Goal: Check status: Check status

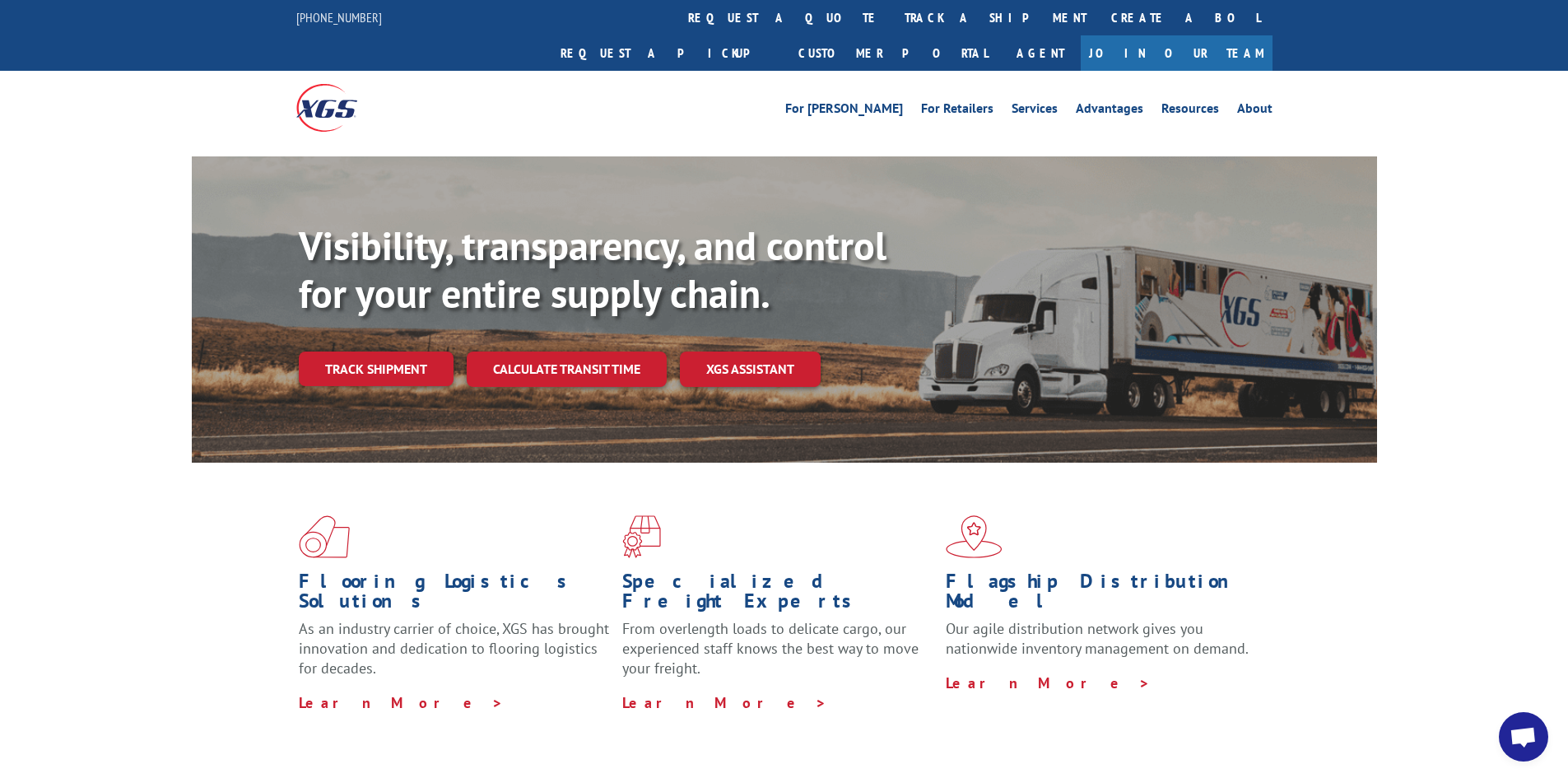
click at [893, 20] on link "track a shipment" at bounding box center [995, 17] width 206 height 35
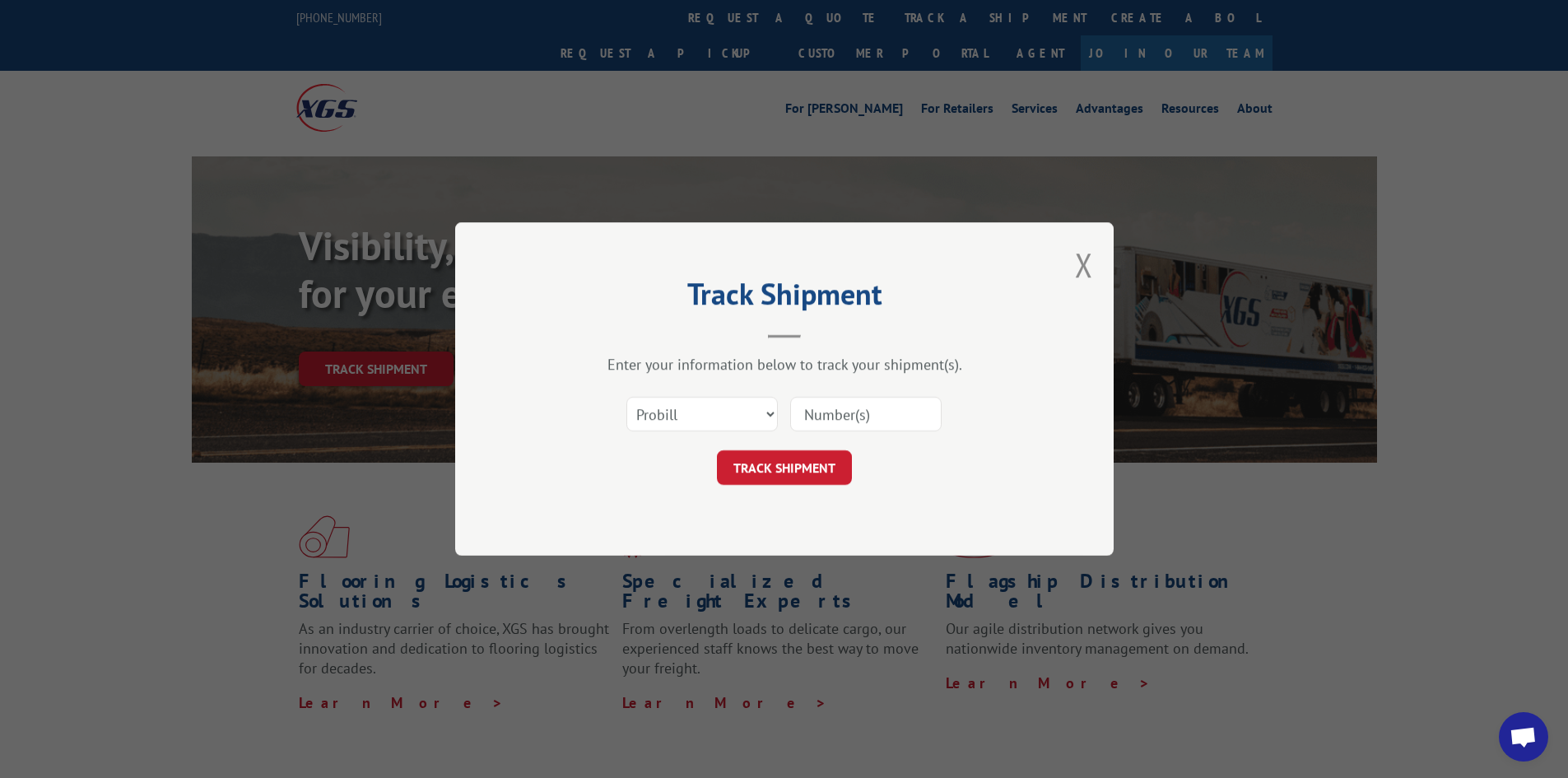
click at [855, 415] on input at bounding box center [865, 414] width 152 height 35
paste input "17479213"
type input "17479213"
click at [818, 454] on button "TRACK SHIPMENT" at bounding box center [784, 467] width 135 height 35
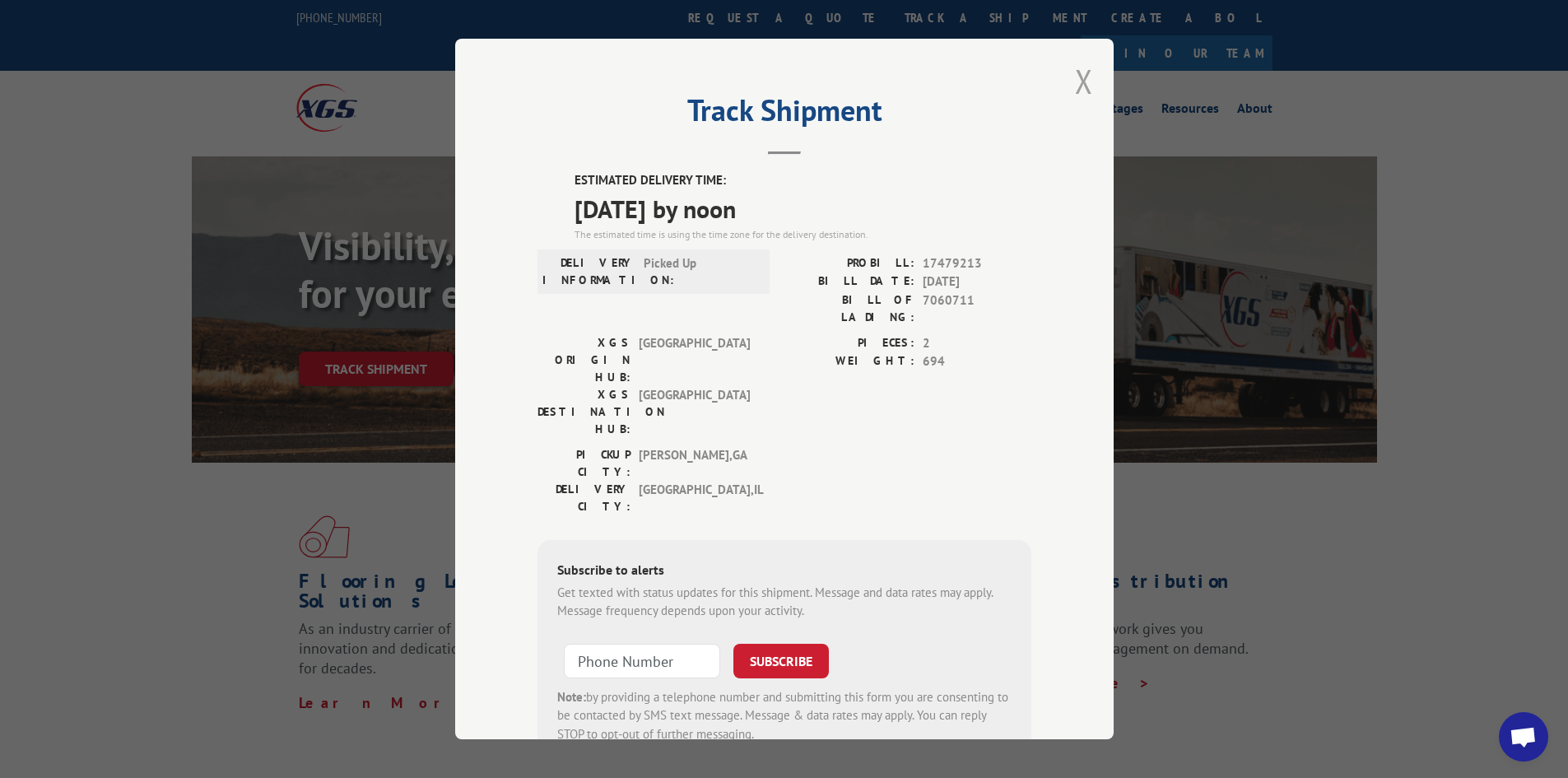
click at [1083, 80] on button "Close modal" at bounding box center [1084, 81] width 18 height 44
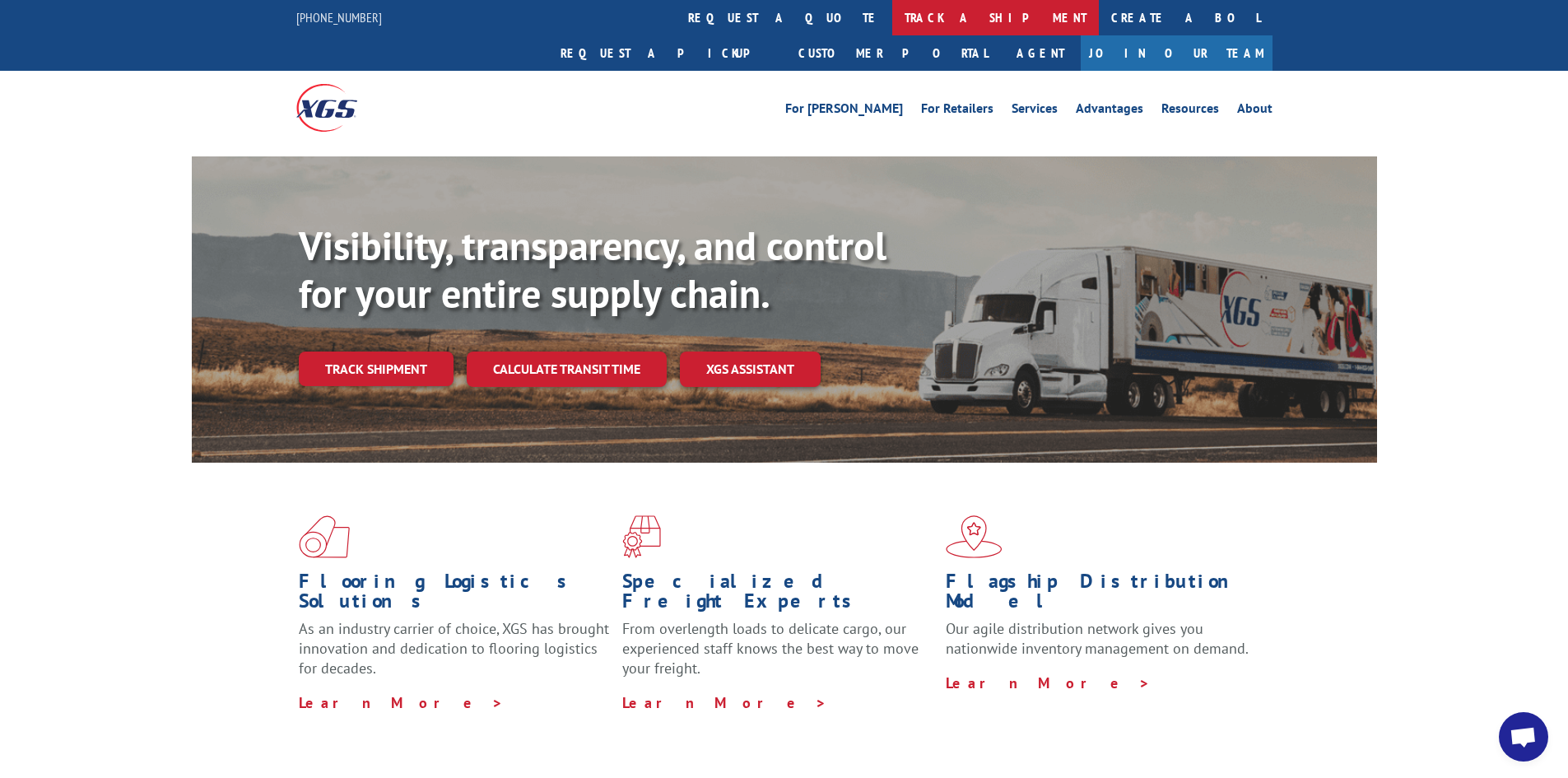
click at [893, 20] on link "track a shipment" at bounding box center [995, 17] width 206 height 35
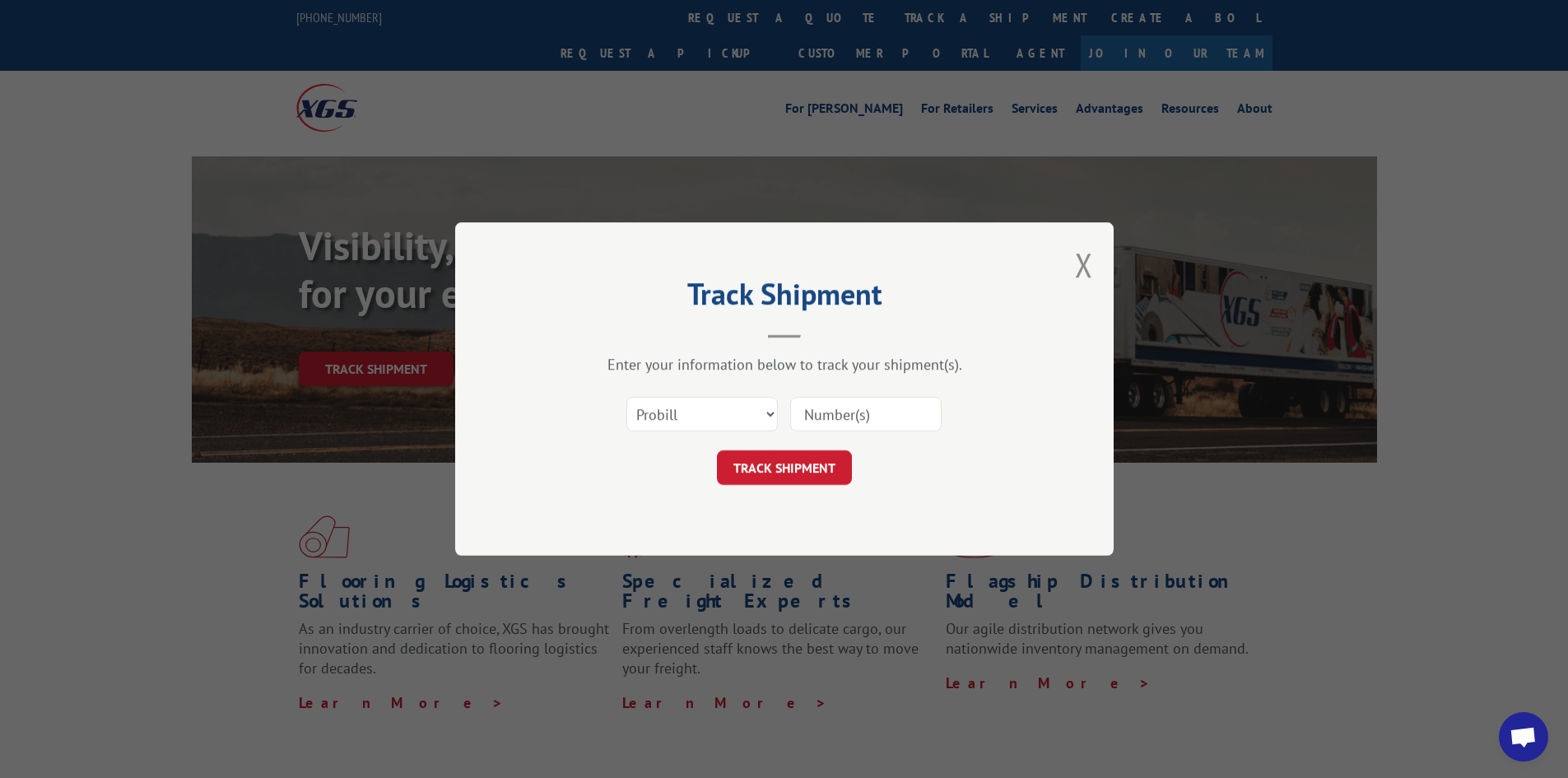
click at [871, 424] on input at bounding box center [865, 414] width 152 height 35
paste input "17478917"
type input "17478917"
click at [764, 459] on button "TRACK SHIPMENT" at bounding box center [784, 467] width 135 height 35
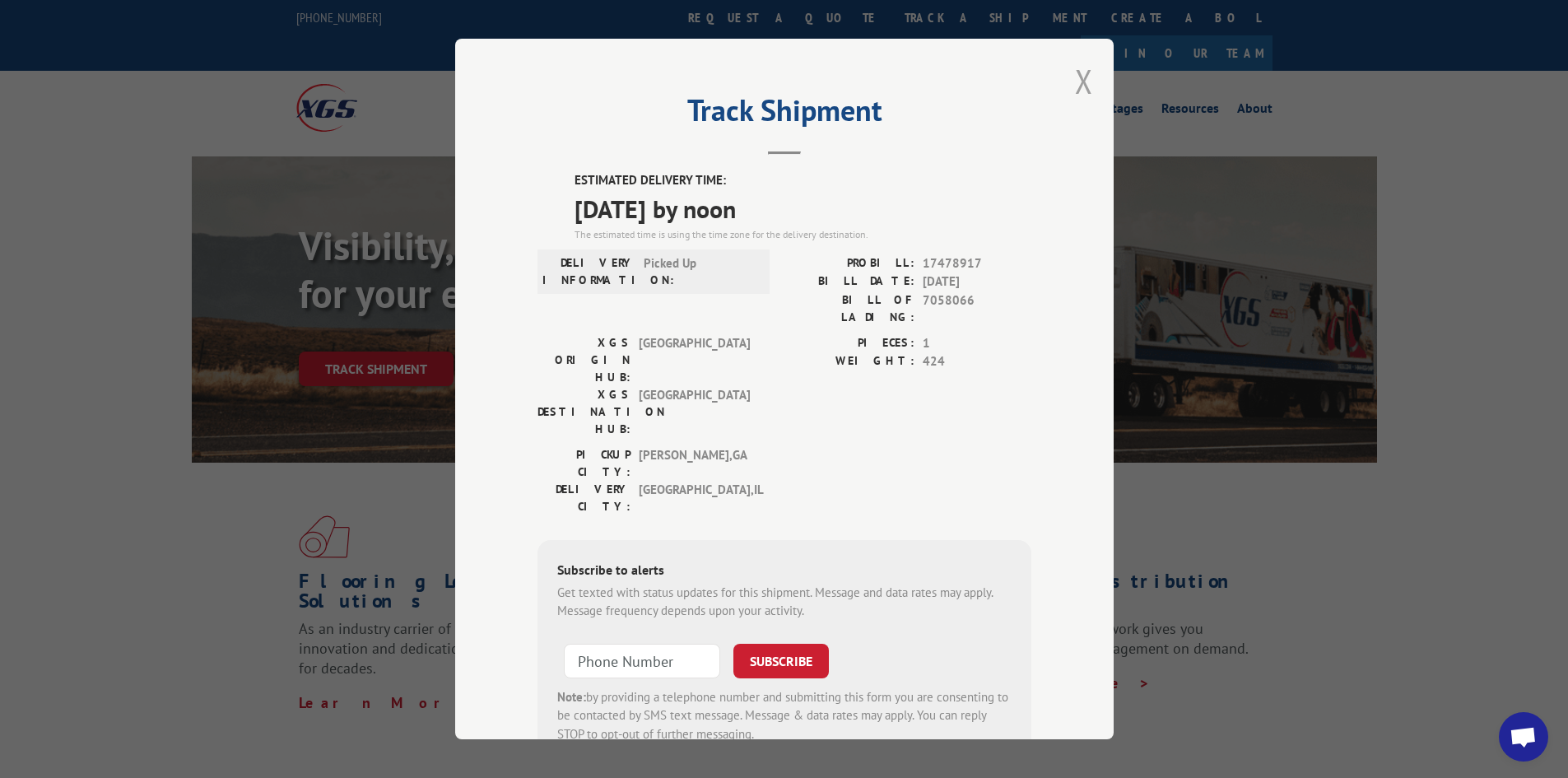
click at [1075, 82] on button "Close modal" at bounding box center [1084, 81] width 18 height 44
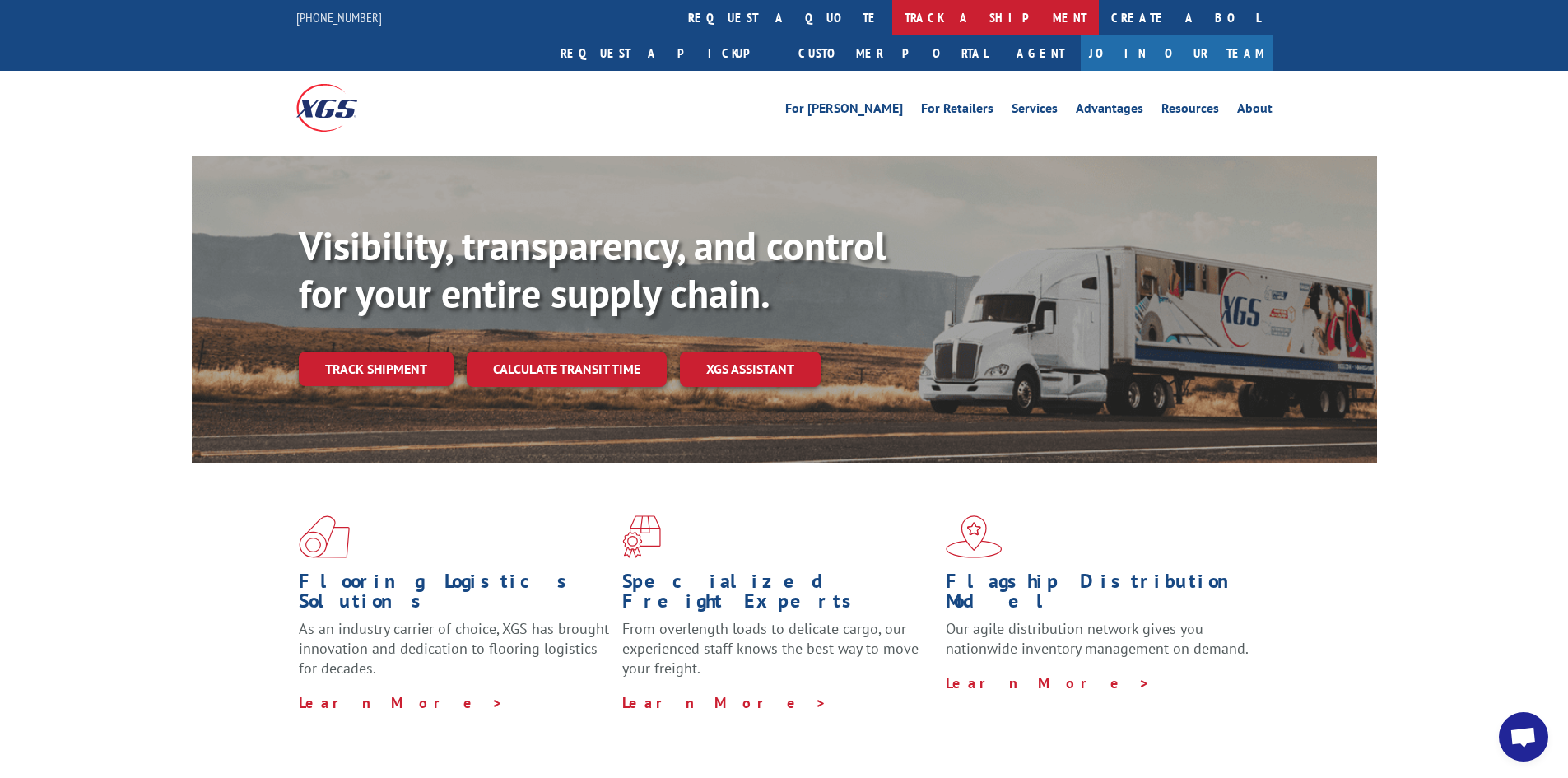
click at [893, 19] on link "track a shipment" at bounding box center [995, 17] width 206 height 35
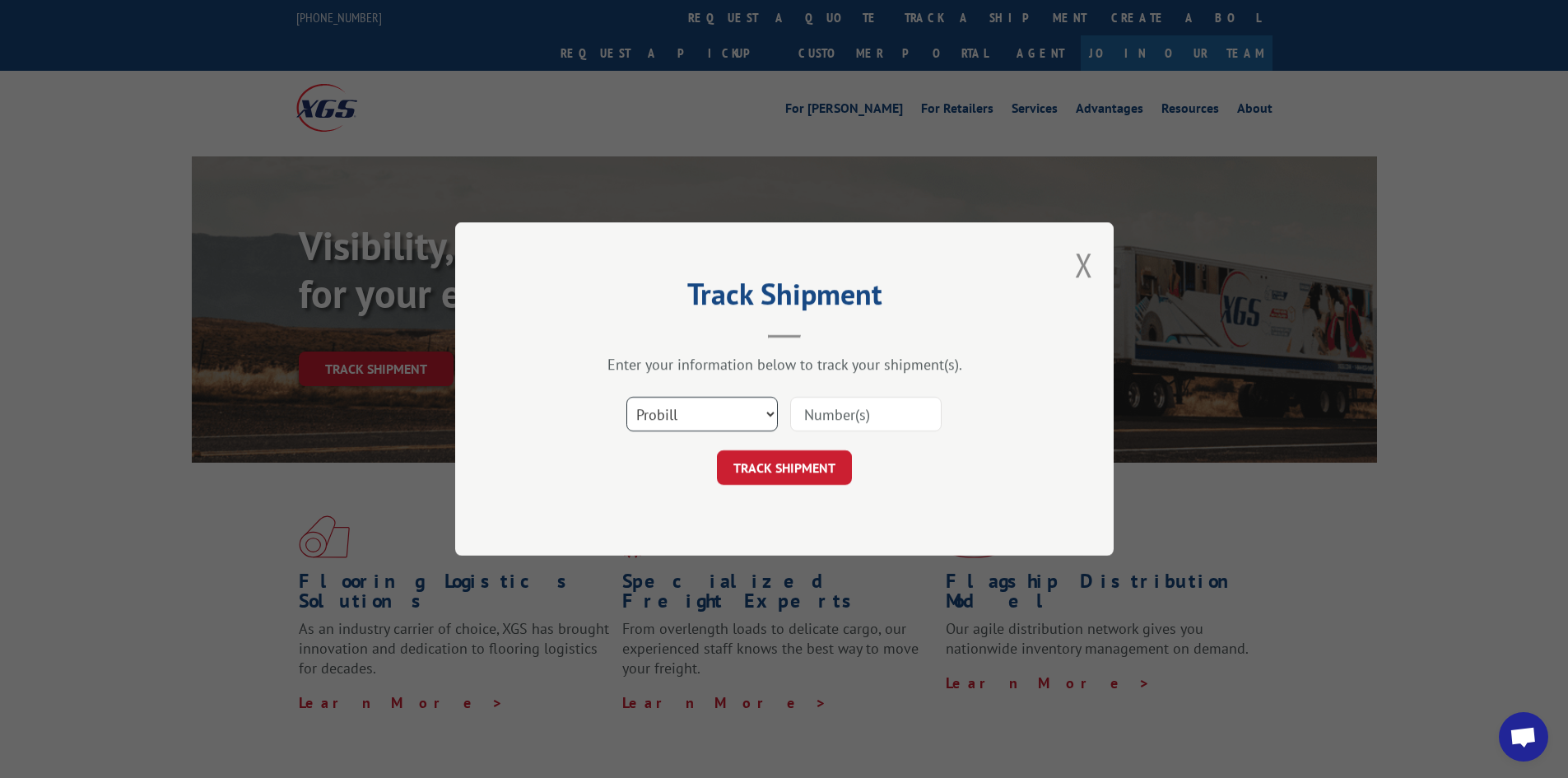
drag, startPoint x: 695, startPoint y: 406, endPoint x: 714, endPoint y: 424, distance: 26.2
click at [695, 406] on select "Select category... Probill BOL PO" at bounding box center [702, 414] width 152 height 35
select select "bol"
click at [626, 397] on select "Select category... Probill BOL PO" at bounding box center [702, 414] width 152 height 35
click at [866, 411] on input at bounding box center [865, 414] width 152 height 35
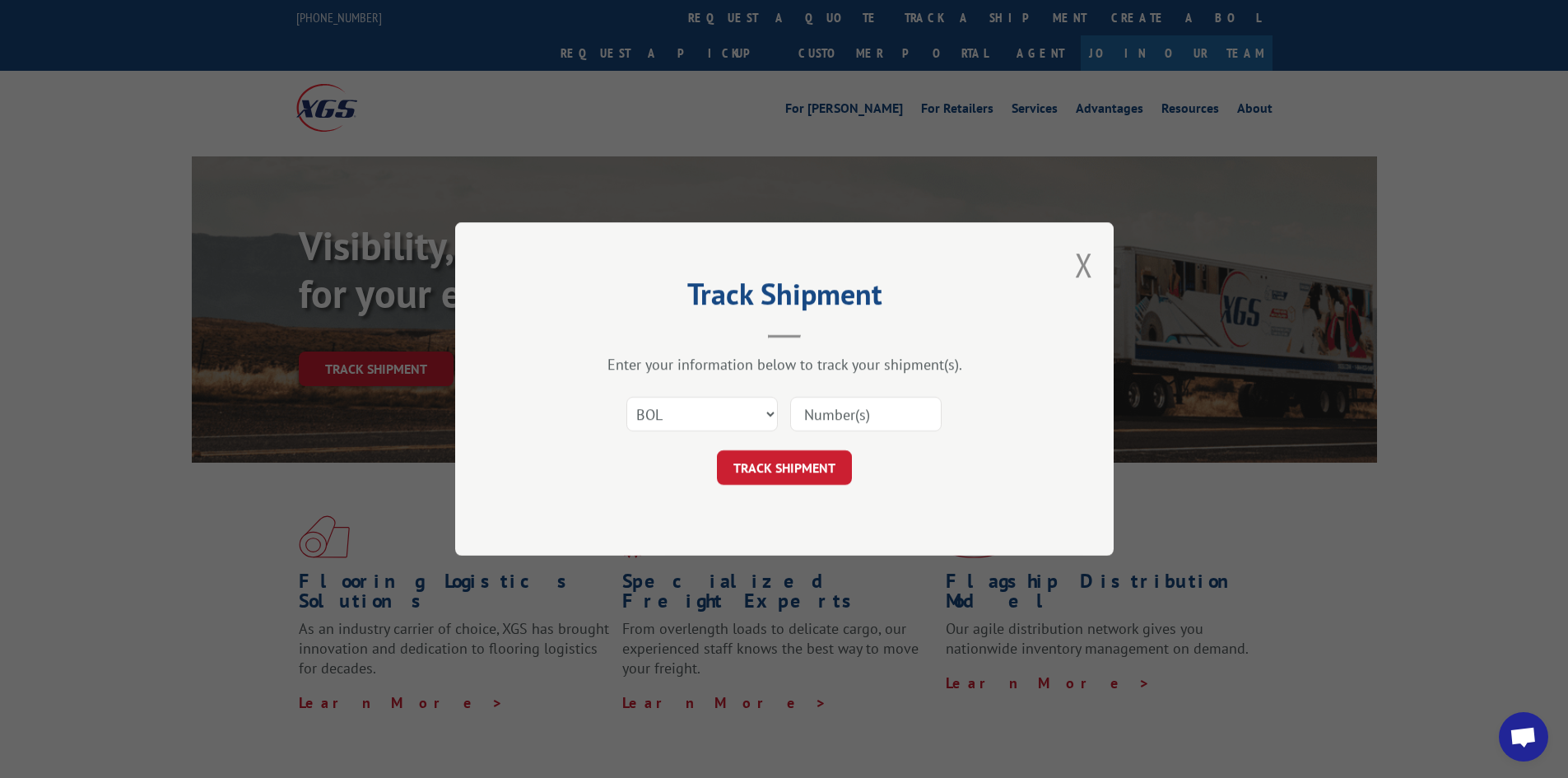
paste input "474986"
type input "474986"
click at [792, 462] on button "TRACK SHIPMENT" at bounding box center [784, 467] width 135 height 35
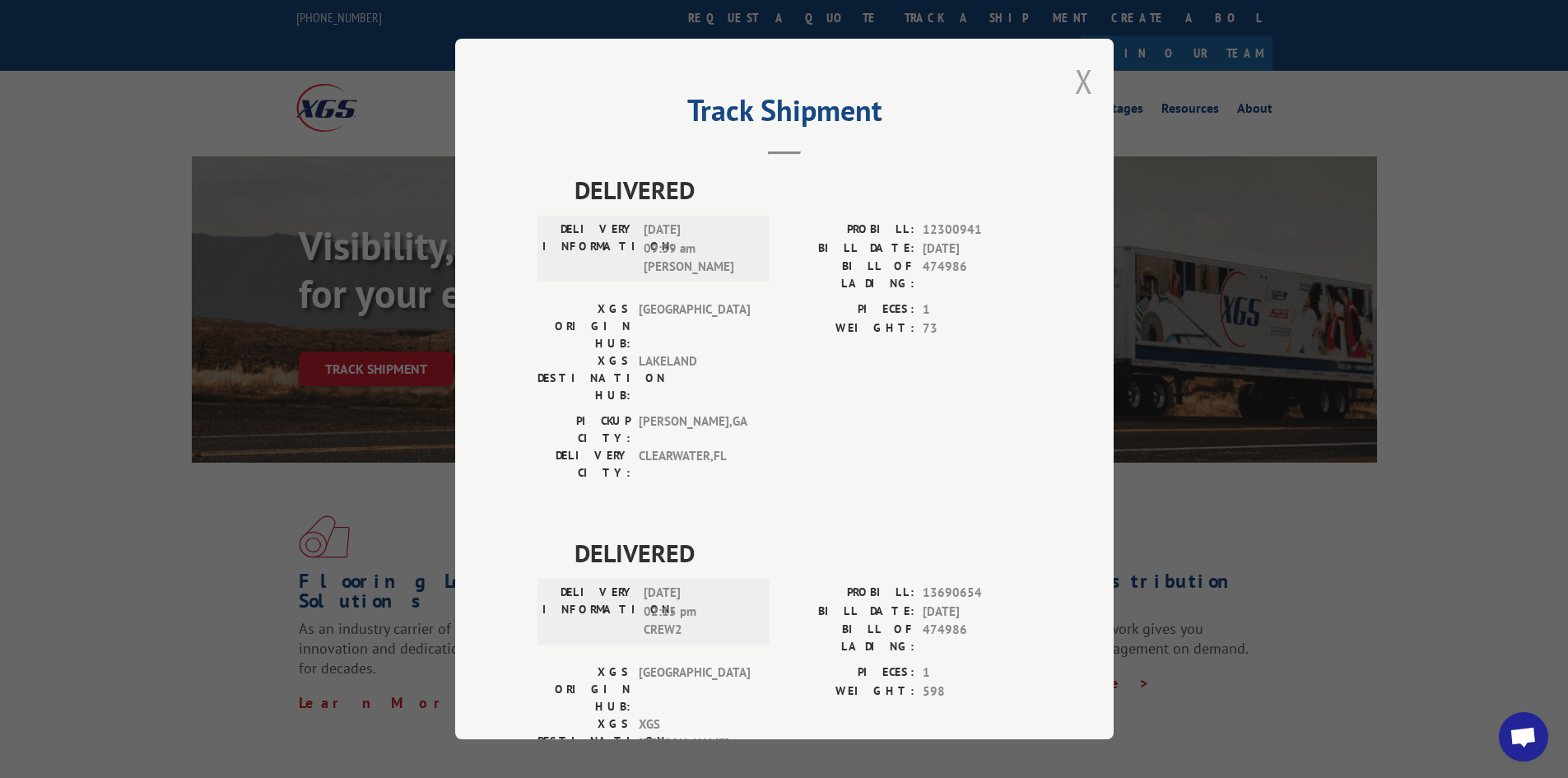
click at [1076, 82] on button "Close modal" at bounding box center [1084, 81] width 18 height 44
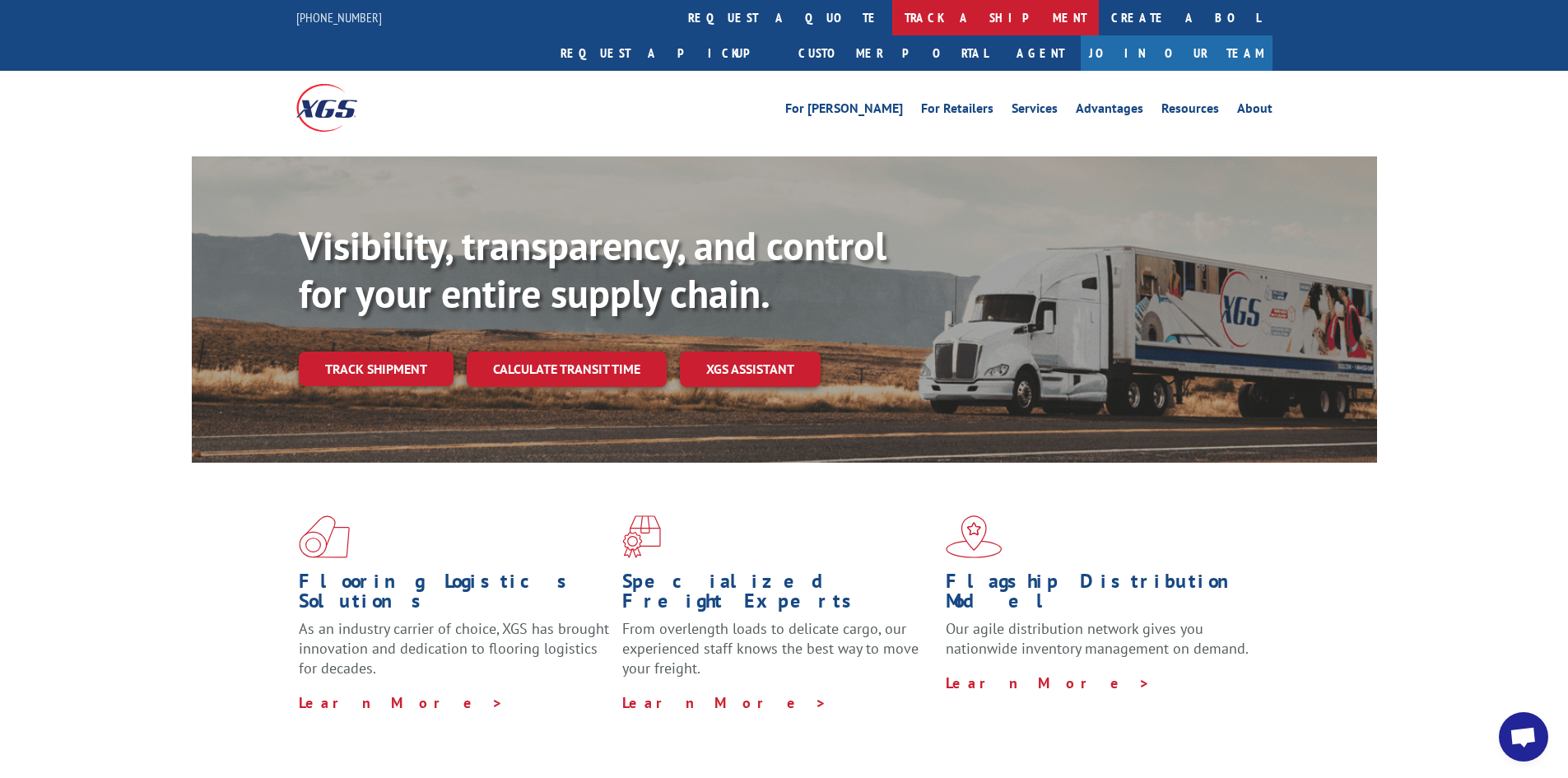
click at [893, 22] on link "track a shipment" at bounding box center [995, 17] width 206 height 35
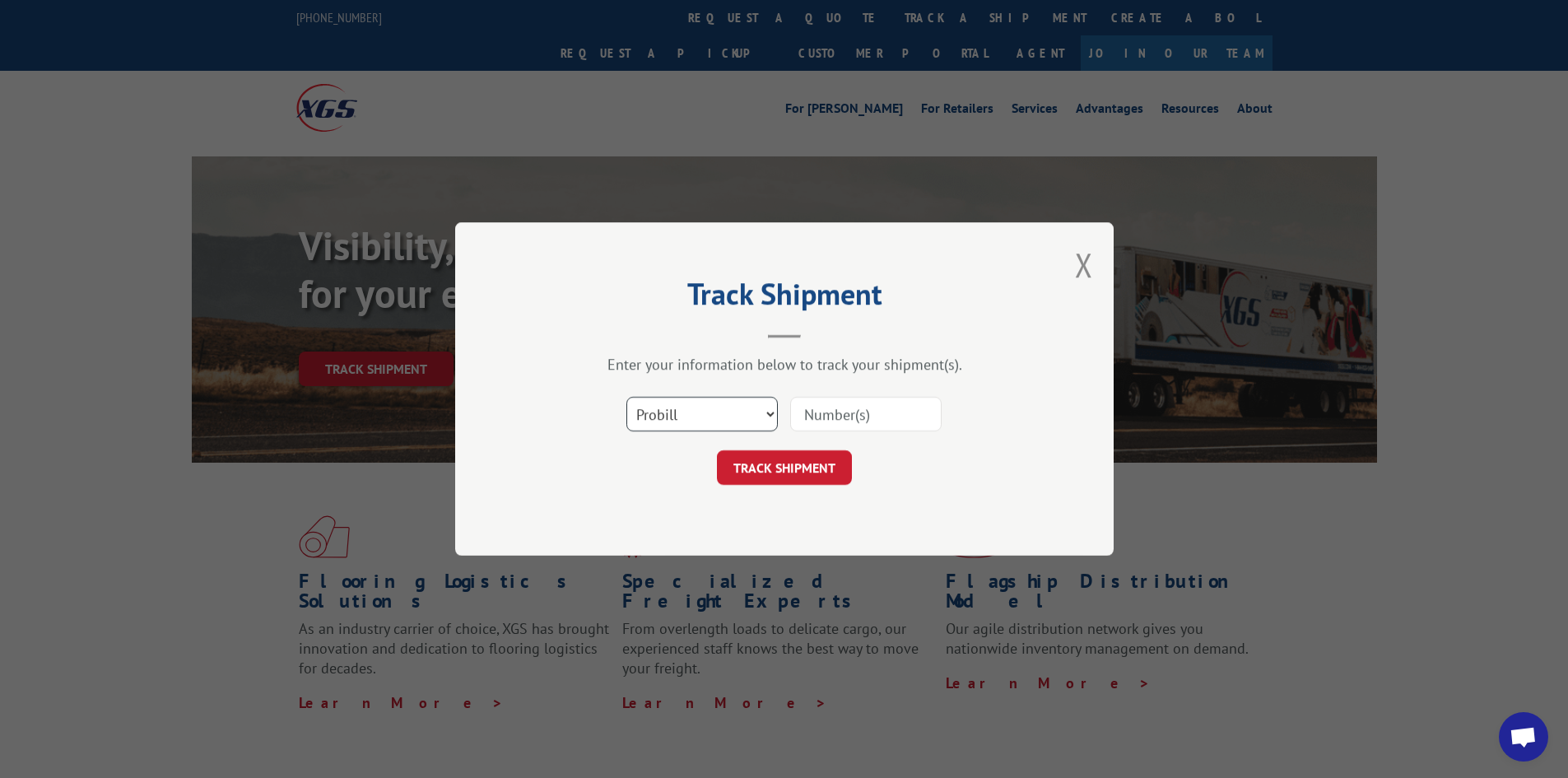
drag, startPoint x: 674, startPoint y: 417, endPoint x: 674, endPoint y: 429, distance: 12.0
click at [674, 417] on select "Select category... Probill BOL PO" at bounding box center [702, 414] width 152 height 35
select select "po"
click at [626, 397] on select "Select category... Probill BOL PO" at bounding box center [702, 414] width 152 height 35
click at [840, 400] on input at bounding box center [865, 414] width 152 height 35
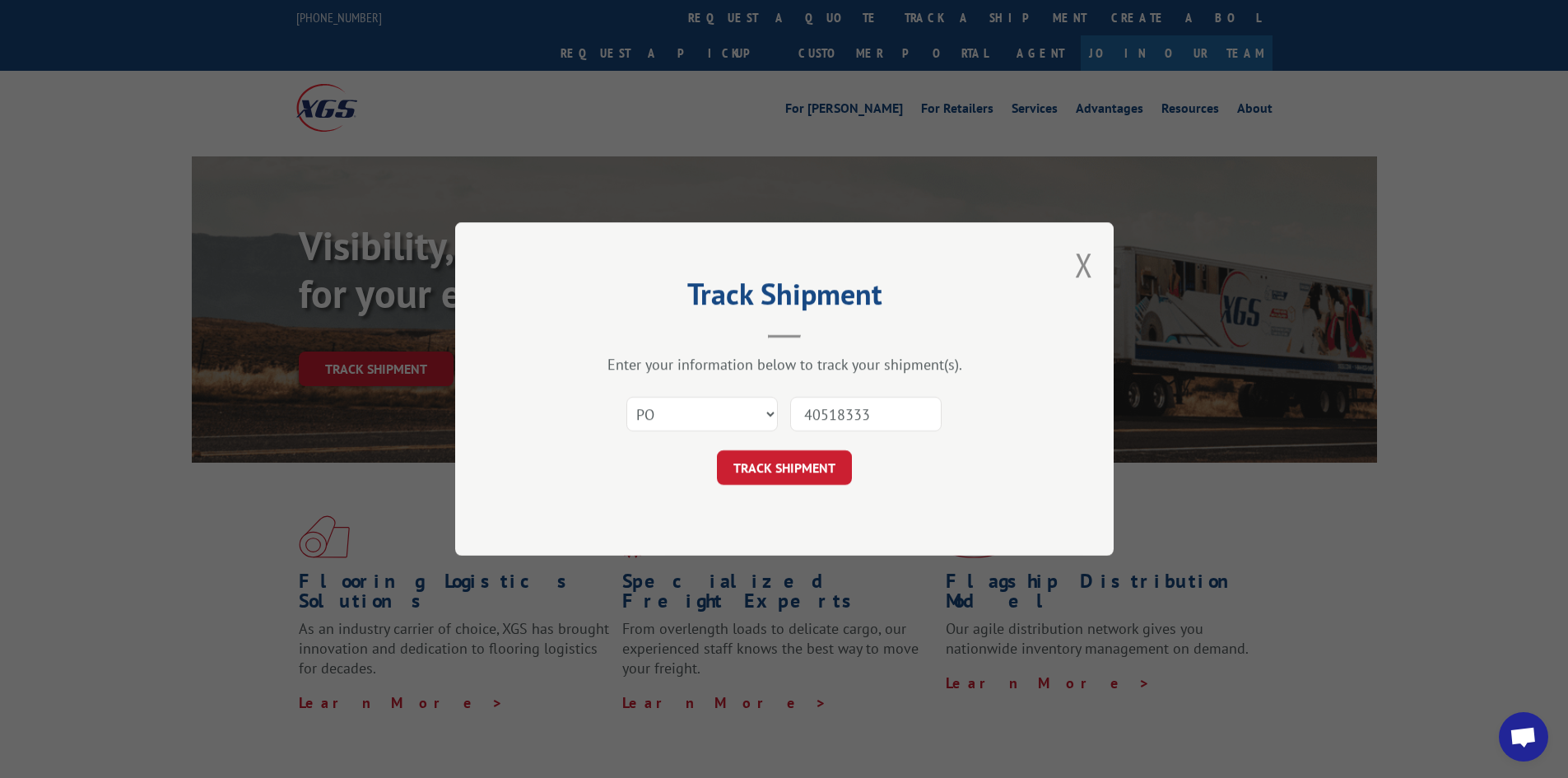
type input "40518333"
click at [717, 450] on button "TRACK SHIPMENT" at bounding box center [784, 467] width 135 height 35
